Goal: Task Accomplishment & Management: Manage account settings

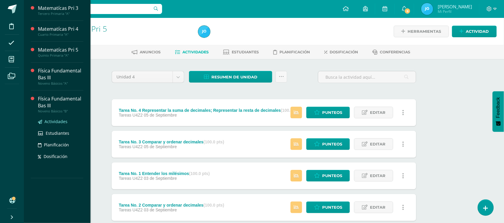
click at [52, 123] on span "Actividades" at bounding box center [55, 122] width 23 height 6
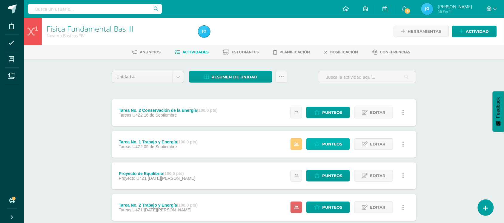
click at [323, 141] on span "Punteos" at bounding box center [332, 144] width 20 height 11
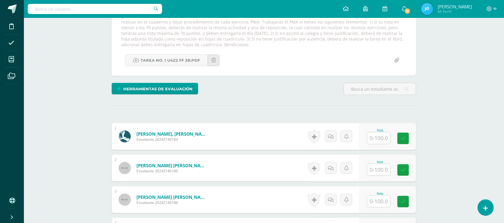
scroll to position [463, 0]
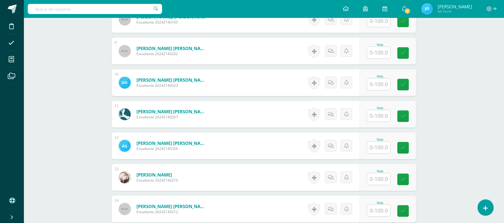
click at [381, 118] on input "text" at bounding box center [378, 116] width 23 height 12
type input "100"
click at [380, 53] on input "text" at bounding box center [378, 53] width 23 height 12
type input "100"
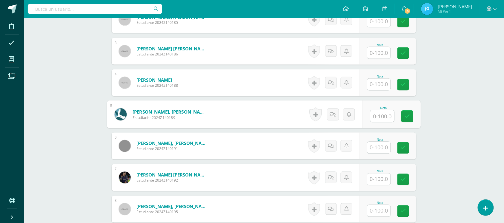
click at [378, 114] on input "text" at bounding box center [383, 116] width 24 height 12
type input "100"
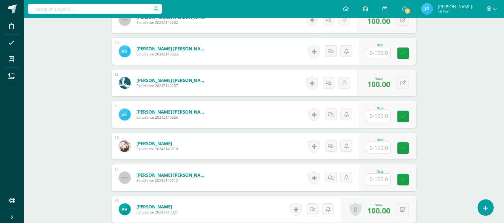
click at [379, 117] on input "text" at bounding box center [378, 116] width 23 height 12
type input "100"
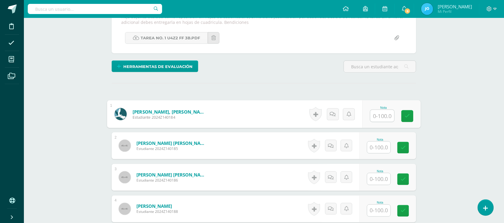
click at [382, 117] on input "text" at bounding box center [383, 116] width 24 height 12
type input "100"
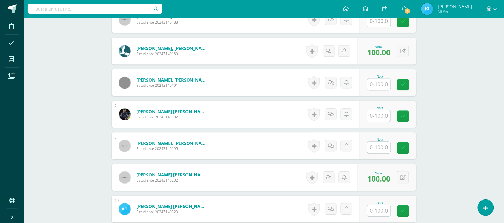
click at [387, 118] on input "text" at bounding box center [378, 116] width 23 height 12
type input "100"
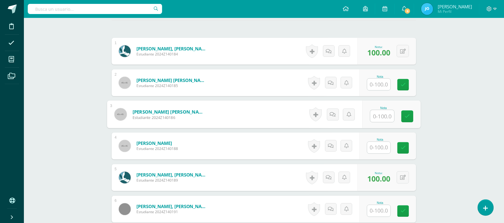
click at [386, 118] on input "text" at bounding box center [383, 116] width 24 height 12
type input "100"
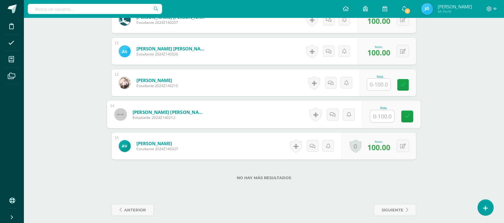
click at [383, 112] on input "text" at bounding box center [383, 116] width 24 height 12
type input "100"
click at [378, 86] on input "text" at bounding box center [378, 85] width 23 height 12
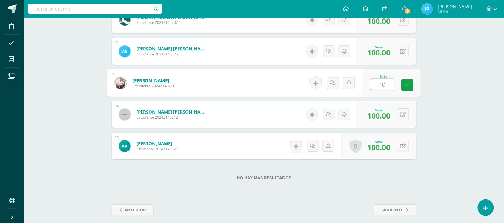
type input "100"
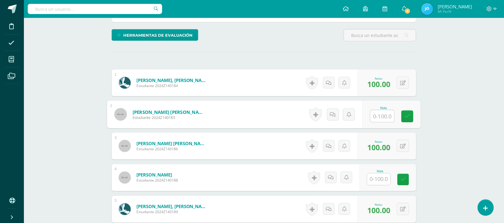
click at [375, 115] on input "text" at bounding box center [383, 116] width 24 height 12
type input "100"
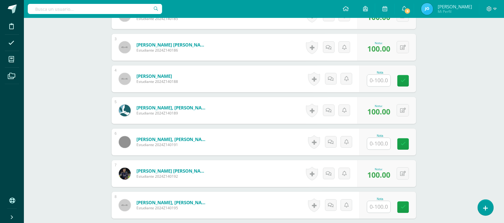
scroll to position [278, 0]
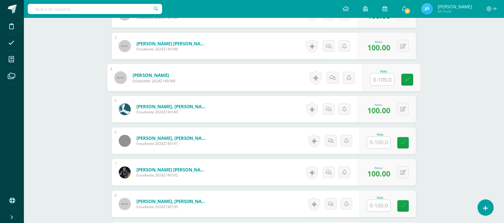
click at [384, 77] on input "text" at bounding box center [383, 80] width 24 height 12
type input "10"
click at [333, 79] on icon at bounding box center [335, 77] width 6 height 5
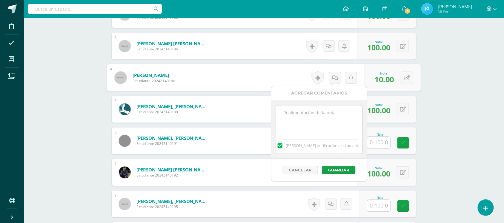
click at [326, 119] on textarea at bounding box center [319, 121] width 86 height 30
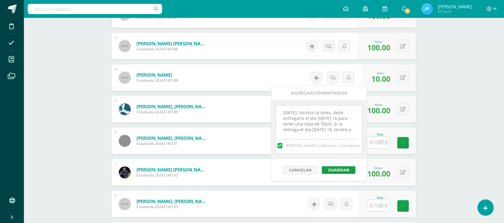
scroll to position [2, 0]
type textarea "12-09-2025: No hizo la tarea, debe entregarla el día martes 16 para tener una n…"
click at [337, 174] on button "Guardar" at bounding box center [339, 171] width 34 height 8
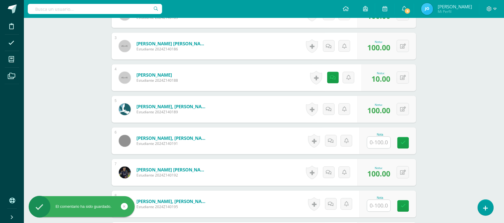
click at [376, 145] on input "text" at bounding box center [378, 143] width 23 height 12
type input "10"
click at [337, 143] on link at bounding box center [333, 141] width 12 height 12
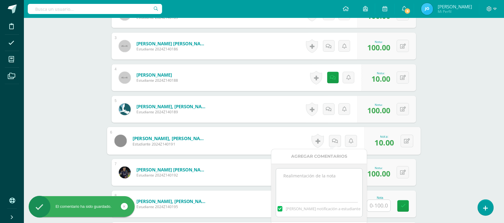
click at [342, 183] on textarea at bounding box center [319, 184] width 86 height 30
paste textarea "12-09-2025: No hizo la tarea, debe entregarla el día martes 16 para tener una n…"
type textarea "12-09-2025: No hizo la tarea, debe entregarla el día martes 16 para tener una n…"
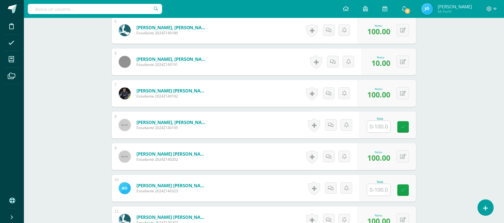
scroll to position [359, 0]
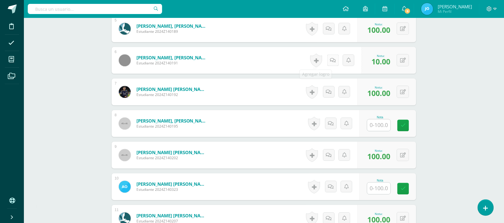
click at [330, 62] on link at bounding box center [333, 60] width 12 height 12
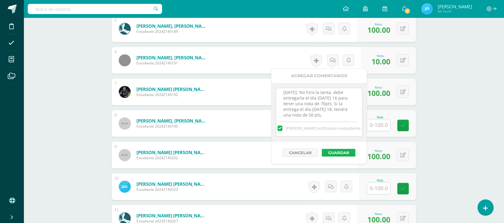
click at [333, 152] on button "Guardar" at bounding box center [339, 153] width 34 height 8
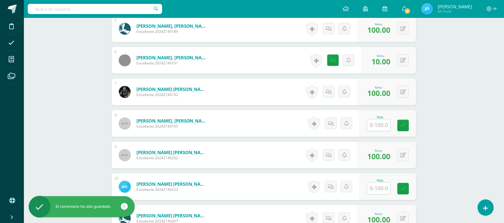
click at [383, 126] on input "text" at bounding box center [378, 125] width 23 height 12
type input "10"
click at [332, 122] on icon at bounding box center [333, 123] width 6 height 5
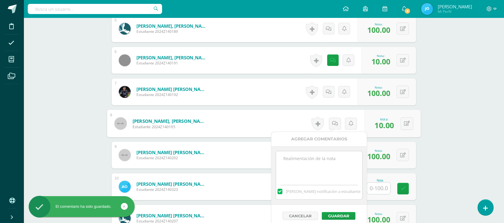
click at [328, 167] on textarea at bounding box center [319, 166] width 86 height 30
paste textarea "12-09-2025: No hizo la tarea, debe entregarla el día martes 16 para tener una n…"
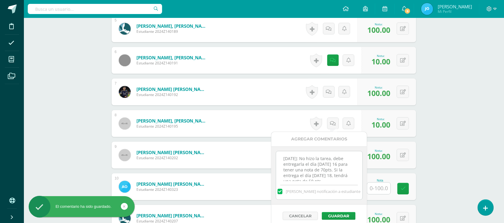
scroll to position [3, 0]
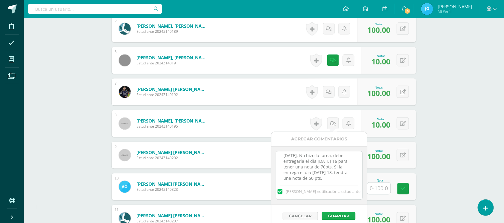
type textarea "12-09-2025: No hizo la tarea, debe entregarla el día martes 16 para tener una n…"
click at [342, 216] on button "Guardar" at bounding box center [339, 216] width 34 height 8
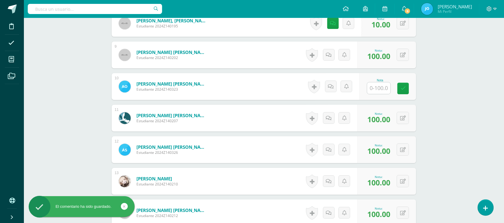
scroll to position [469, 0]
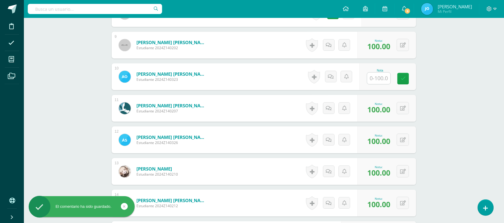
click at [383, 73] on input "text" at bounding box center [378, 79] width 23 height 12
type input "10"
click at [334, 74] on icon at bounding box center [333, 76] width 6 height 5
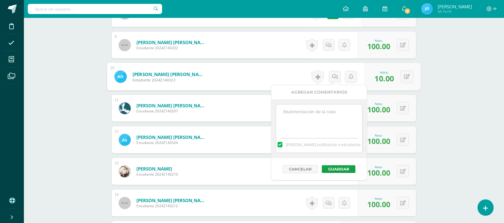
click at [325, 131] on textarea at bounding box center [319, 120] width 86 height 30
paste textarea "12-09-2025: No hizo la tarea, debe entregarla el día martes 16 para tener una n…"
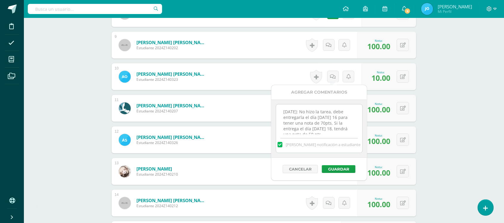
scroll to position [2, 0]
type textarea "12-09-2025: No hizo la tarea, debe entregarla el día martes 16 para tener una n…"
click at [342, 166] on button "Guardar" at bounding box center [339, 169] width 34 height 8
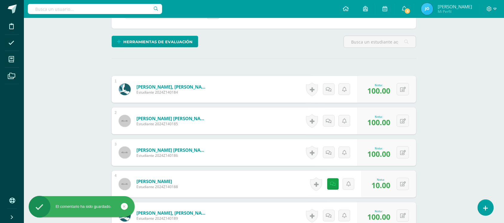
scroll to position [0, 0]
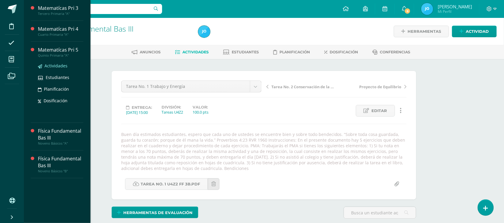
click at [57, 68] on span "Actividades" at bounding box center [55, 66] width 23 height 6
click at [57, 64] on span "Actividades" at bounding box center [55, 66] width 23 height 6
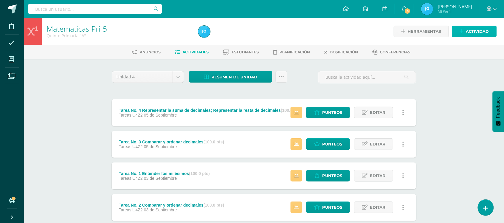
click at [484, 33] on span "Actividad" at bounding box center [477, 31] width 23 height 11
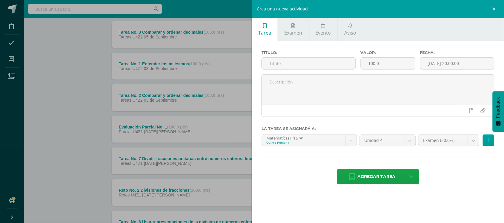
scroll to position [119, 0]
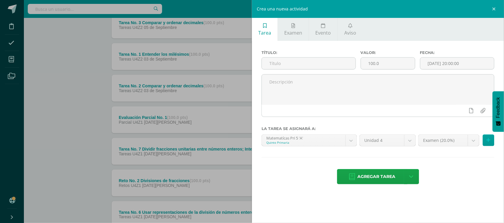
click at [89, 177] on div "Crea una nueva actividad Tarea Examen Evento Aviso Título: Valor: 100.0 Fecha: …" at bounding box center [252, 111] width 504 height 223
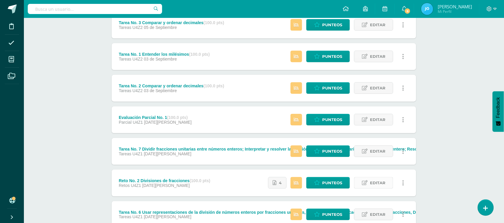
click at [370, 181] on span "Editar" at bounding box center [378, 183] width 16 height 11
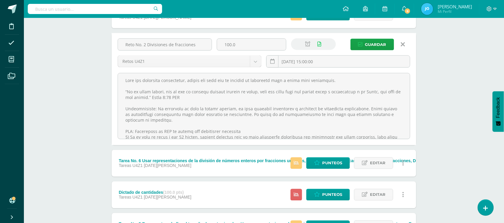
scroll to position [55, 0]
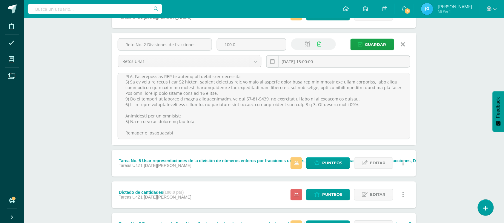
drag, startPoint x: 121, startPoint y: 82, endPoint x: 326, endPoint y: 150, distance: 216.1
click at [326, 150] on div "Tarea No. 4 Representar la suma de decimales; Representar la resta de decimales…" at bounding box center [264, 120] width 305 height 555
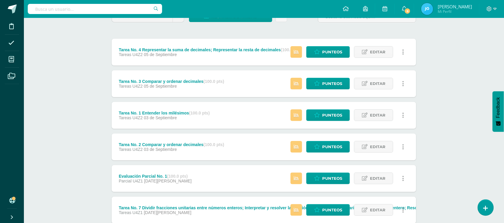
scroll to position [0, 0]
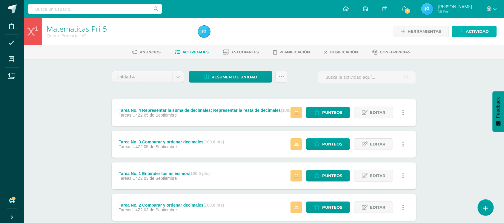
click at [472, 35] on span "Actividad" at bounding box center [477, 31] width 23 height 11
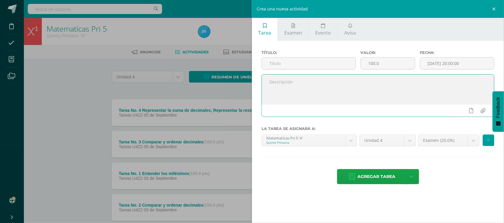
click at [325, 93] on textarea at bounding box center [378, 90] width 232 height 30
paste textarea "Buen día estimados estudiantes, espero que cada uno de ustedes se encuentre bie…"
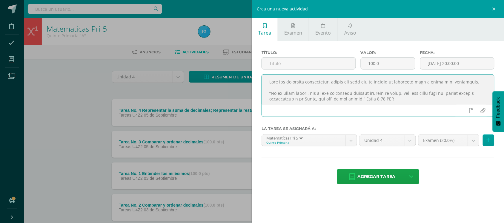
scroll to position [98, 0]
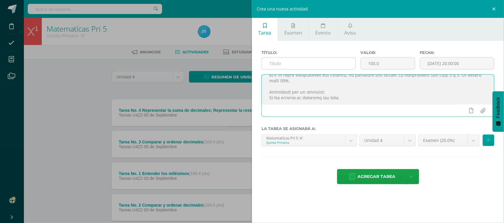
type textarea "Buen día estimados estudiantes, espero que cada uno de ustedes se encuentre bie…"
click at [311, 65] on input "text" at bounding box center [309, 64] width 94 height 12
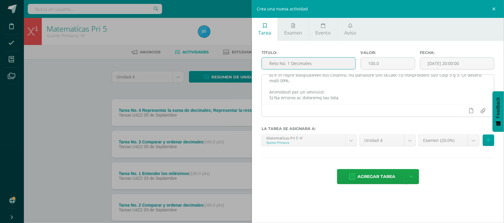
type input "Reto No. 1 Decimales"
click at [322, 82] on textarea at bounding box center [378, 90] width 232 height 30
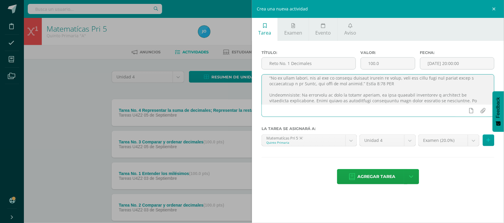
scroll to position [10, 0]
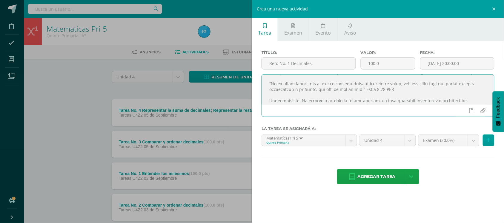
paste textarea "No nos cansemos, pues, de hacer el bien; porque a su tiempo cosecharemos, si no…"
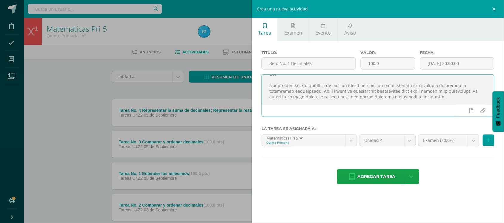
scroll to position [30, 0]
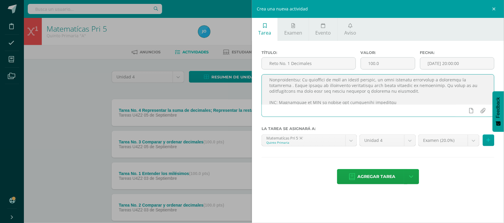
click at [470, 85] on textarea at bounding box center [378, 90] width 232 height 30
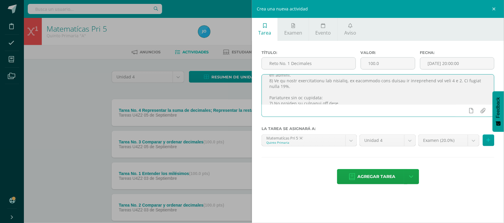
scroll to position [98, 0]
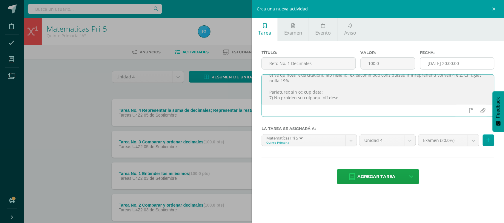
type textarea "Buen día estimados estudiantes, espero que cada uno de ustedes se encuentre bie…"
click at [461, 61] on input "[DATE] 20:00:00" at bounding box center [457, 64] width 74 height 12
click at [458, 66] on input "2025-09-12 20:00" at bounding box center [457, 64] width 74 height 12
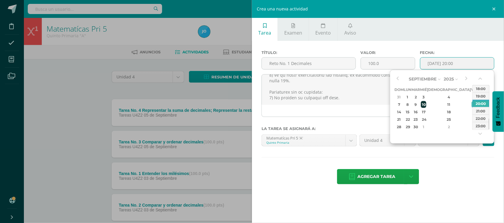
click at [426, 106] on div "10" at bounding box center [423, 104] width 5 height 7
click at [480, 78] on button "button" at bounding box center [481, 80] width 6 height 9
click at [481, 77] on button "button" at bounding box center [481, 80] width 6 height 9
click at [481, 87] on div "15:00" at bounding box center [481, 88] width 17 height 7
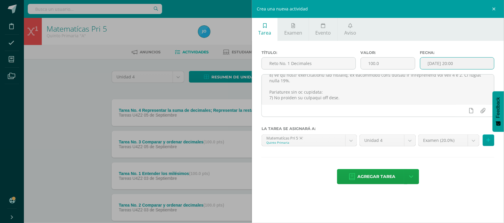
type input "2025-09-10 15:00"
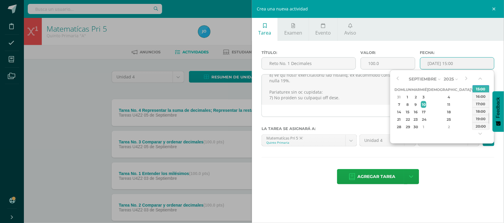
click at [347, 126] on div at bounding box center [377, 124] width 233 height 5
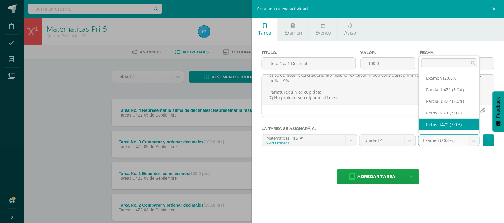
select select "30867"
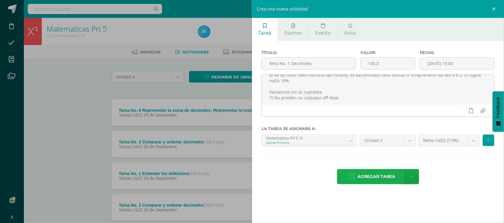
click at [373, 172] on span "Agregar tarea" at bounding box center [377, 177] width 38 height 15
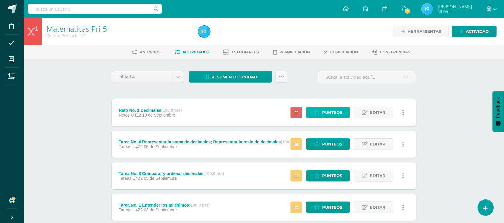
click at [323, 108] on span "Punteos" at bounding box center [332, 112] width 20 height 11
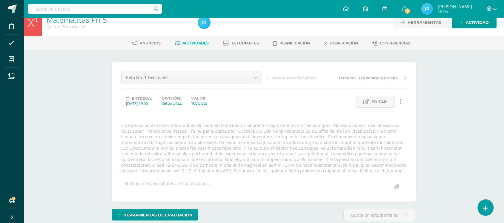
scroll to position [9, 0]
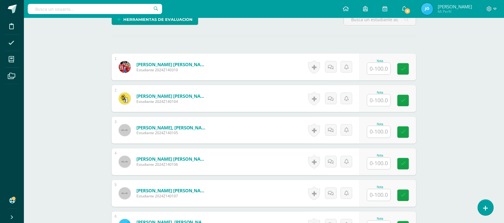
click at [375, 166] on input "text" at bounding box center [378, 164] width 23 height 12
type input "94"
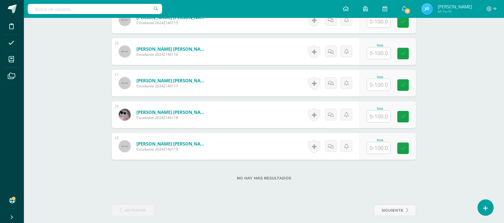
click at [385, 117] on input "text" at bounding box center [378, 117] width 23 height 12
type input "94"
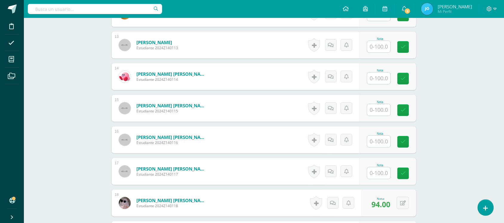
scroll to position [602, 0]
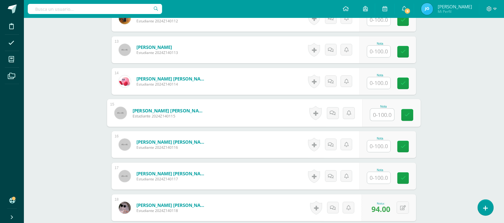
click at [381, 112] on input "text" at bounding box center [383, 115] width 24 height 12
type input "100"
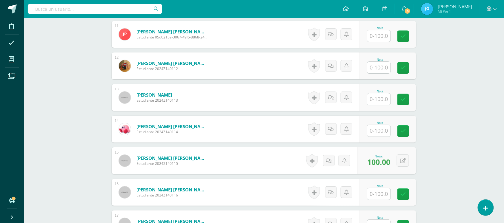
scroll to position [553, 0]
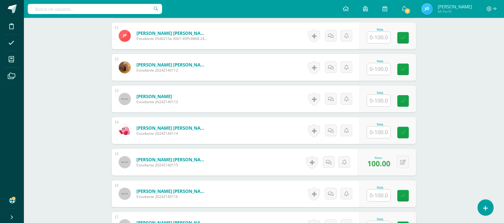
click at [384, 69] on input "text" at bounding box center [378, 69] width 23 height 12
type input "80"
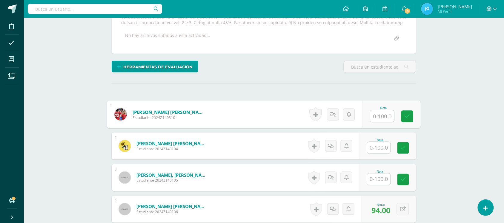
click at [382, 119] on input "text" at bounding box center [383, 116] width 24 height 12
type input "70"
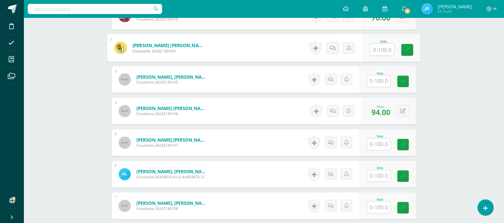
scroll to position [257, 0]
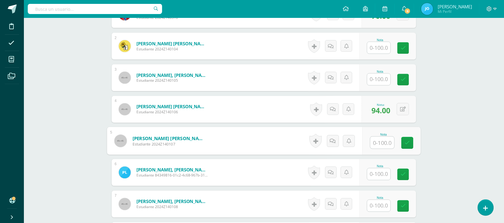
click at [382, 142] on input "text" at bounding box center [383, 143] width 24 height 12
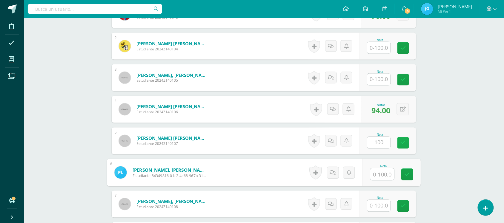
click at [400, 145] on link at bounding box center [403, 143] width 12 height 12
type input "0"
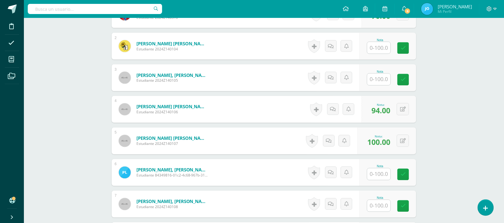
scroll to position [474, 0]
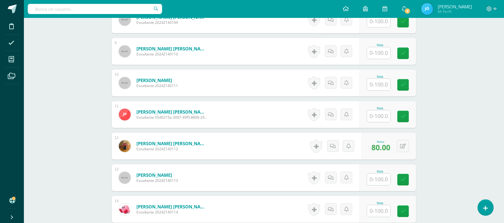
click at [377, 113] on input "text" at bounding box center [378, 116] width 23 height 12
type input "80"
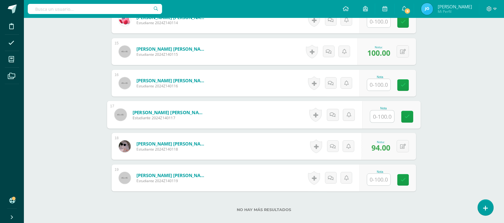
click at [383, 116] on input "text" at bounding box center [383, 117] width 24 height 12
type input "95"
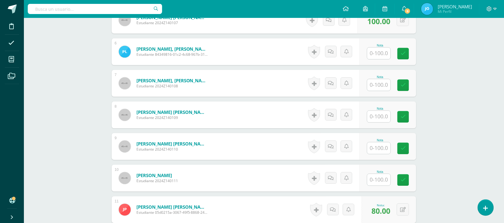
click at [380, 115] on input "text" at bounding box center [378, 117] width 23 height 12
type input "70"
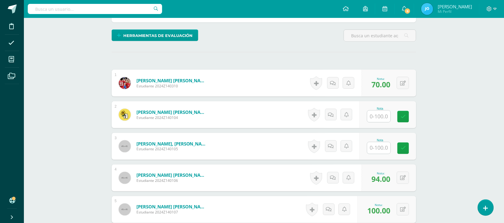
click at [380, 116] on input "text" at bounding box center [378, 117] width 23 height 12
type input "70"
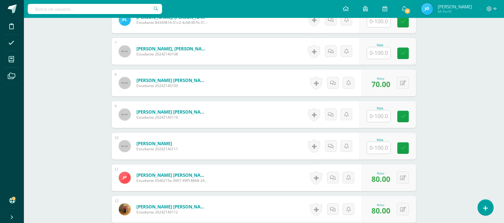
click at [380, 116] on input "text" at bounding box center [378, 116] width 23 height 12
type input "40"
click at [329, 112] on link at bounding box center [331, 115] width 12 height 12
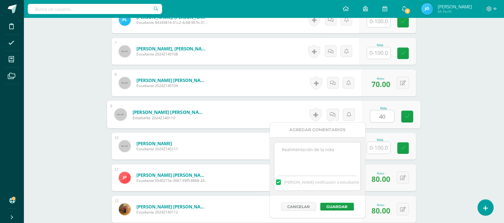
click at [329, 151] on textarea at bounding box center [317, 157] width 86 height 30
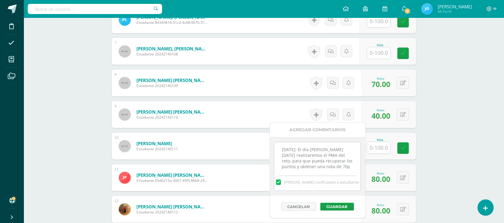
scroll to position [2, 0]
type textarea "[DATE]: El día [PERSON_NAME][DATE] realizaremos el PMA del reto, para que pueda…"
click at [336, 208] on button "Guardar" at bounding box center [337, 207] width 34 height 8
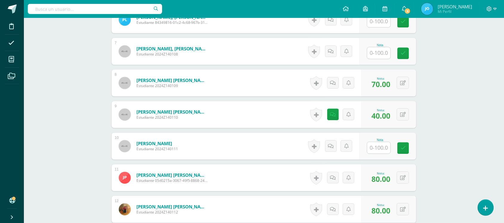
scroll to position [569, 0]
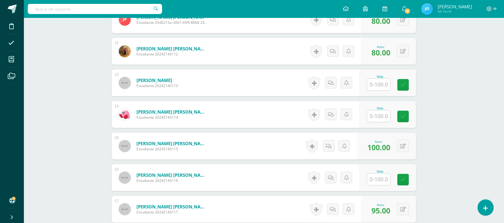
click at [381, 116] on input "text" at bounding box center [378, 116] width 23 height 12
type input "40"
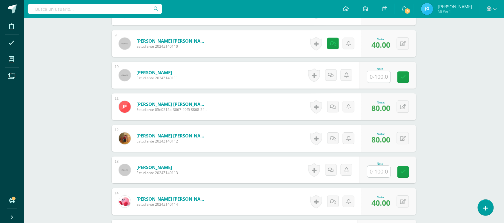
scroll to position [475, 0]
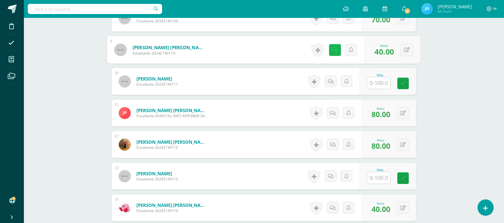
click at [332, 49] on icon at bounding box center [335, 49] width 6 height 5
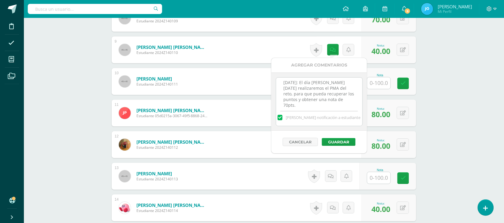
scroll to position [7, 0]
drag, startPoint x: 283, startPoint y: 82, endPoint x: 305, endPoint y: 112, distance: 38.0
click at [305, 112] on div "[DATE]: El día [PERSON_NAME][DATE] realizaremos el PMA del reto, para que pueda…" at bounding box center [319, 101] width 87 height 49
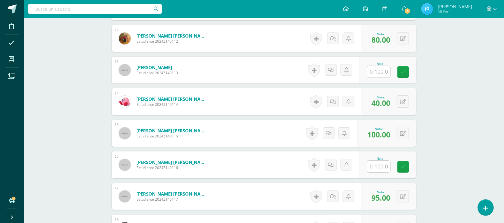
scroll to position [583, 0]
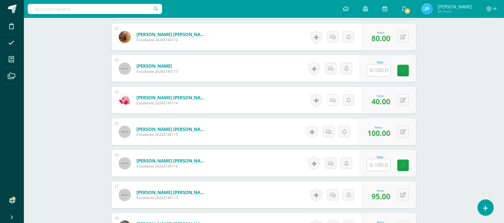
click at [337, 97] on link at bounding box center [333, 100] width 12 height 12
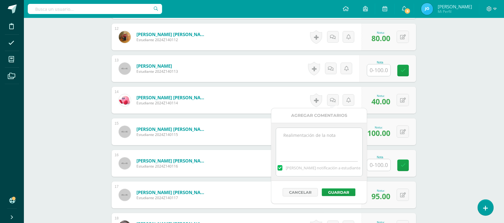
click at [322, 144] on textarea at bounding box center [319, 143] width 86 height 30
paste textarea "[DATE]: El día [PERSON_NAME][DATE] realizaremos el PMA del reto, para que pueda…"
type textarea "[DATE]: El día [PERSON_NAME][DATE] realizaremos el PMA del reto, para que pueda…"
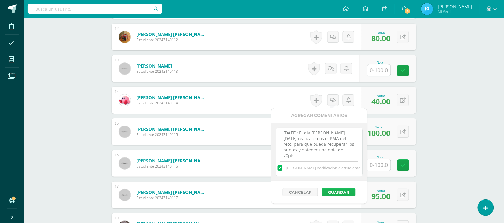
click at [335, 190] on button "Guardar" at bounding box center [339, 193] width 34 height 8
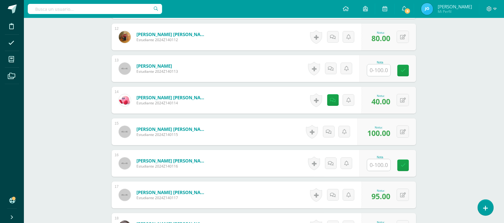
click at [379, 161] on input "text" at bounding box center [378, 165] width 23 height 12
type input "40"
click at [331, 162] on icon at bounding box center [333, 163] width 6 height 5
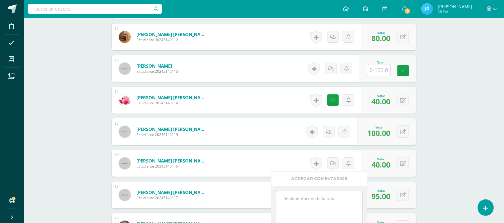
click at [338, 205] on textarea at bounding box center [319, 206] width 86 height 30
paste textarea "[DATE]: El día [PERSON_NAME][DATE] realizaremos el PMA del reto, para que pueda…"
type textarea "[DATE]: El día [PERSON_NAME][DATE] realizaremos el PMA del reto, para que pueda…"
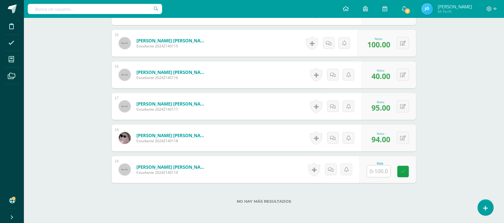
scroll to position [683, 0]
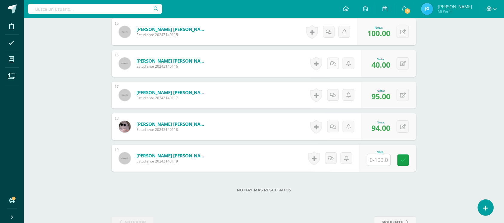
click at [331, 62] on link at bounding box center [333, 64] width 12 height 12
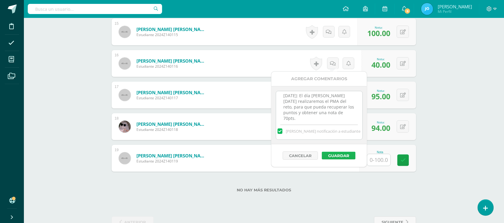
click at [326, 155] on button "Guardar" at bounding box center [339, 156] width 34 height 8
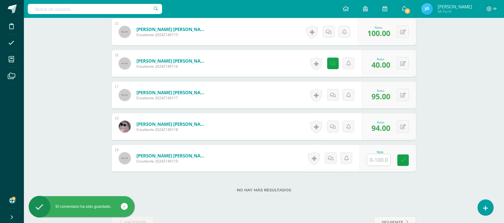
scroll to position [220, 0]
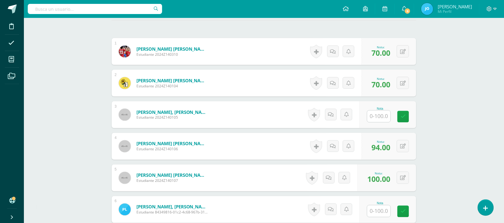
click at [379, 110] on div at bounding box center [379, 116] width 24 height 12
click at [379, 115] on input "text" at bounding box center [383, 117] width 24 height 12
type input "40"
click at [336, 111] on link at bounding box center [335, 115] width 12 height 12
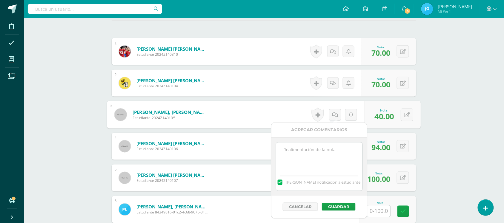
click at [332, 159] on textarea at bounding box center [319, 158] width 86 height 30
paste textarea "[DATE]: El día [PERSON_NAME][DATE] realizaremos el PMA del reto, para que pueda…"
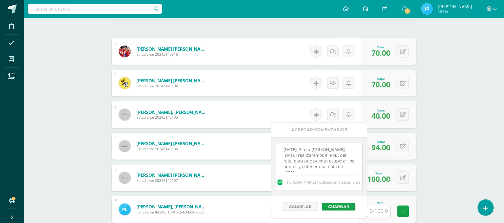
scroll to position [3, 0]
type textarea "[DATE]: El día [PERSON_NAME][DATE] realizaremos el PMA del reto, para que pueda…"
click at [339, 205] on button "Guardar" at bounding box center [339, 207] width 34 height 8
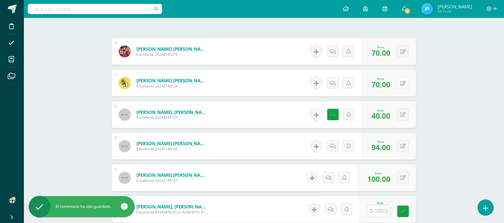
scroll to position [347, 0]
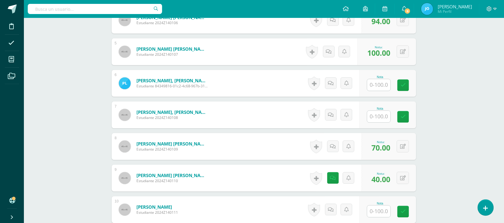
click at [385, 117] on input "text" at bounding box center [378, 117] width 23 height 12
type input "40"
click at [333, 113] on icon at bounding box center [333, 115] width 6 height 5
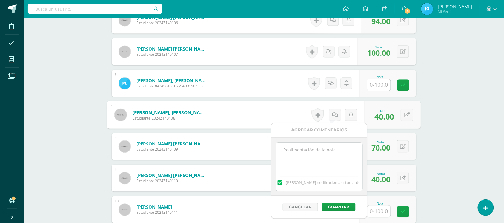
click at [337, 153] on textarea at bounding box center [319, 158] width 86 height 30
paste textarea "[DATE]: El día [PERSON_NAME][DATE] realizaremos el PMA del reto, para que pueda…"
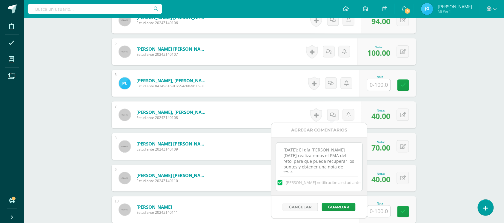
scroll to position [3, 0]
type textarea "[DATE]: El día [PERSON_NAME][DATE] realizaremos el PMA del reto, para que pueda…"
click at [338, 205] on button "Guardar" at bounding box center [339, 207] width 34 height 8
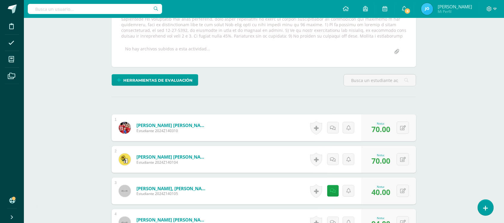
scroll to position [142, 0]
